Goal: Information Seeking & Learning: Learn about a topic

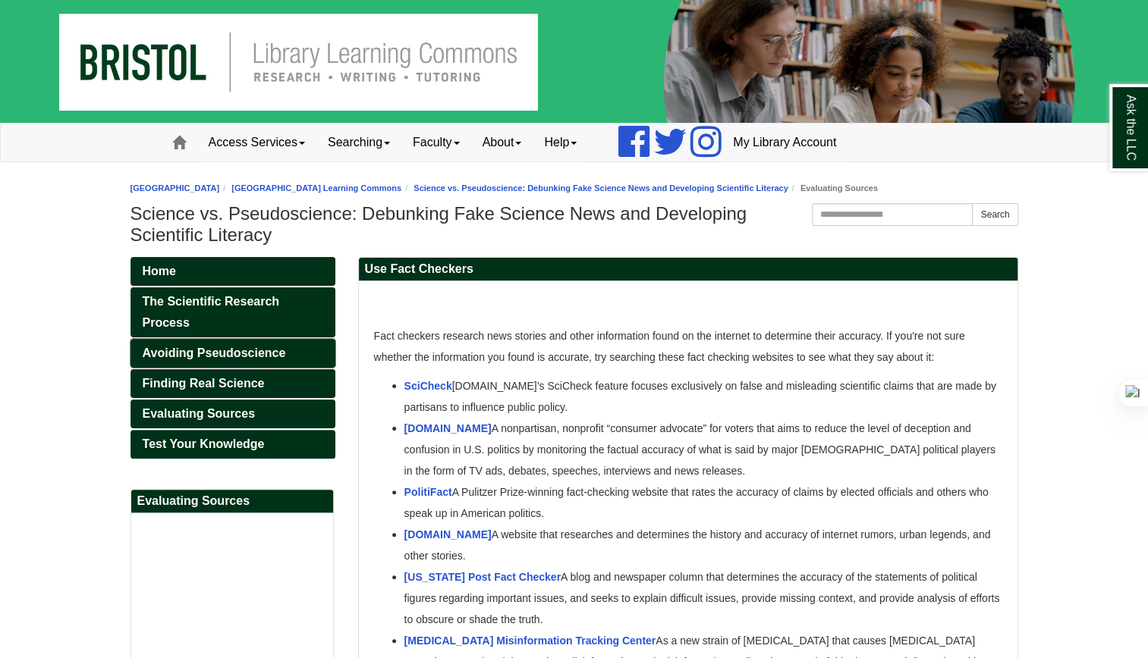
click at [212, 352] on span "Avoiding Pseudoscience" at bounding box center [214, 353] width 143 height 13
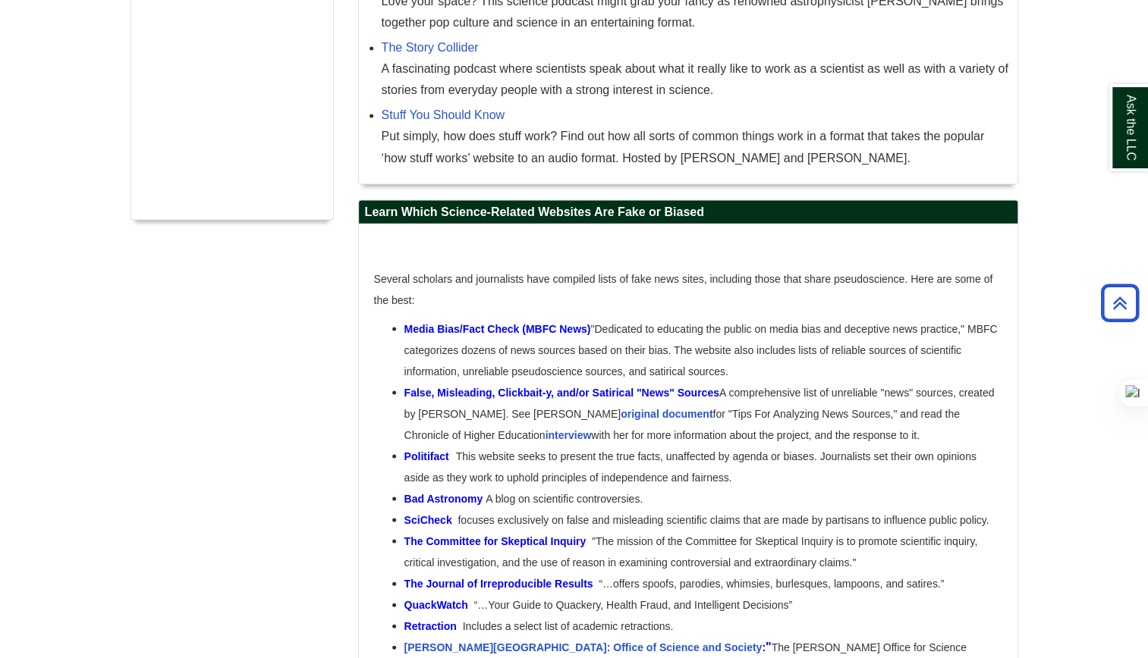
scroll to position [1593, 0]
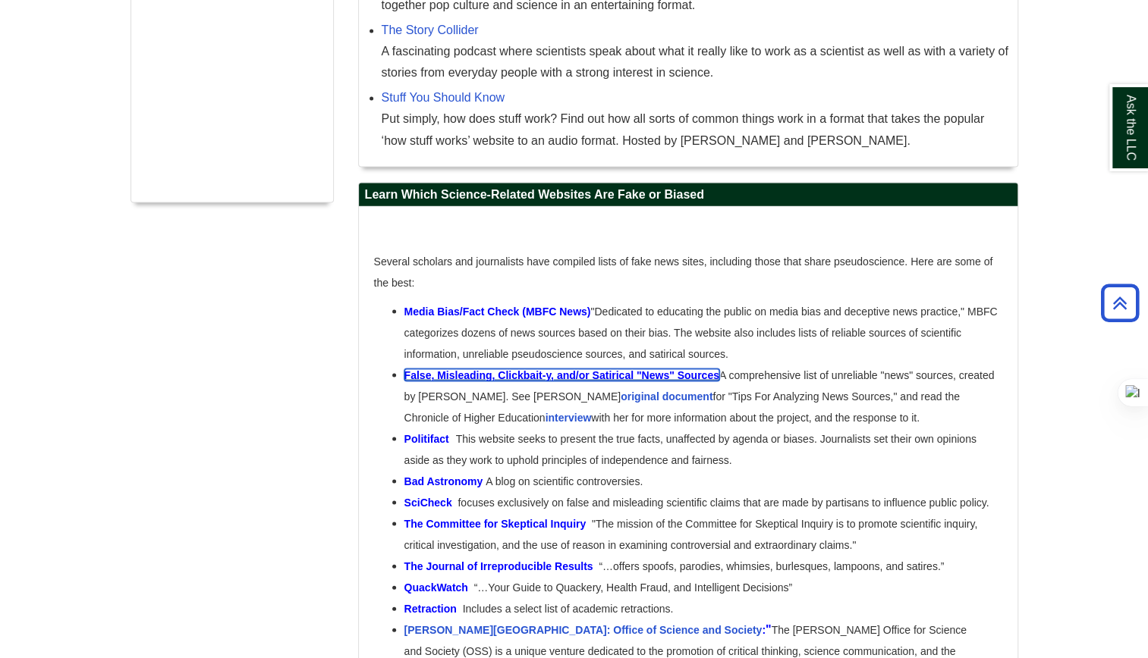
click at [546, 369] on span "False, Misleading, Clickbait-y, and/or Satirical "News" Sources" at bounding box center [561, 375] width 315 height 12
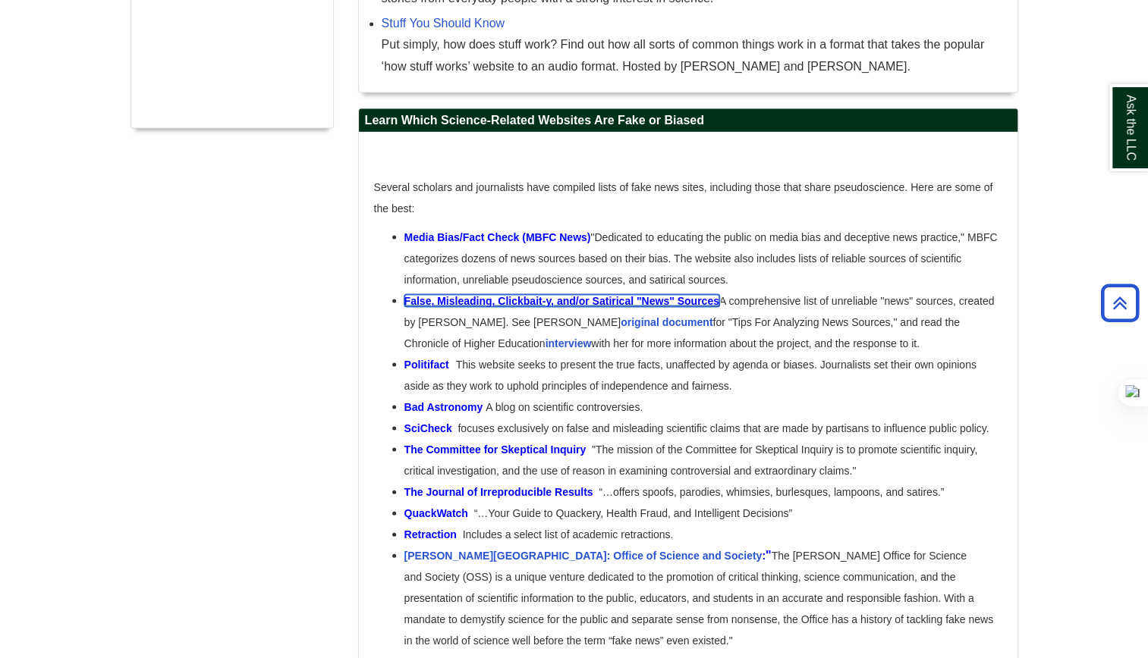
scroll to position [1669, 0]
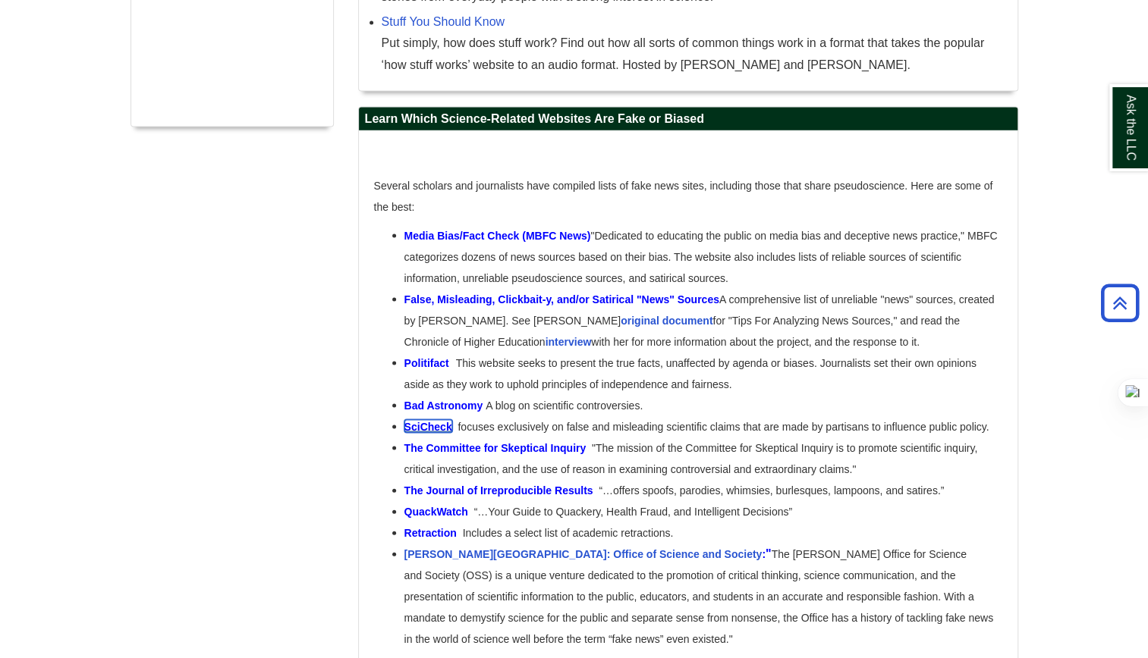
click at [423, 420] on strong "SciCheck" at bounding box center [428, 426] width 48 height 12
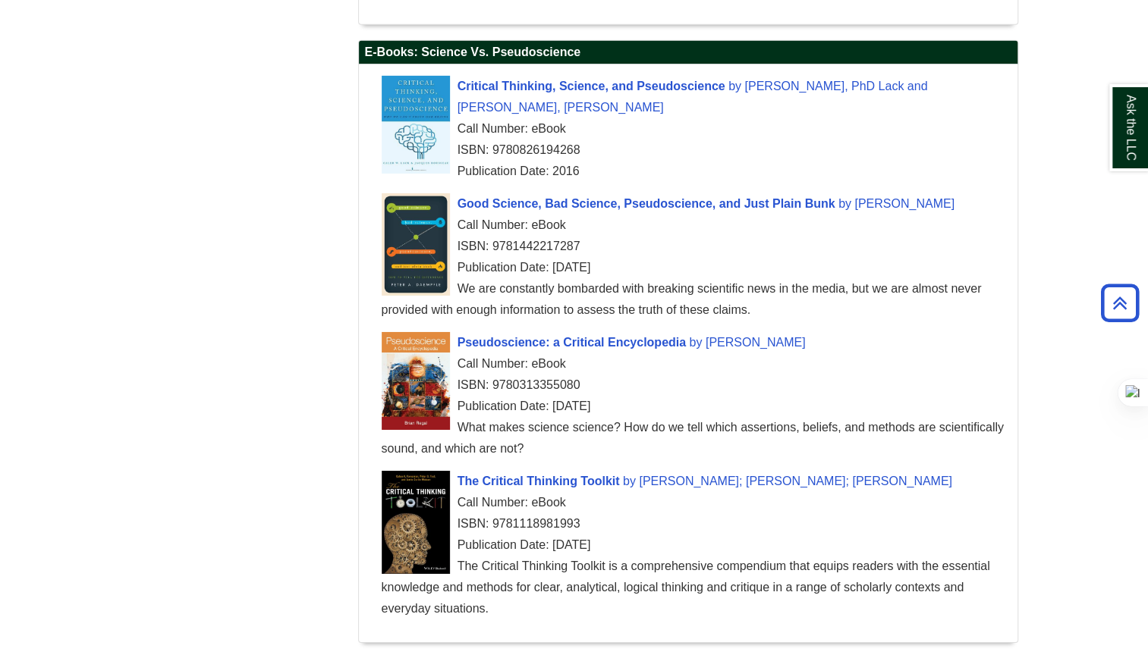
scroll to position [2982, 0]
